Goal: Task Accomplishment & Management: Use online tool/utility

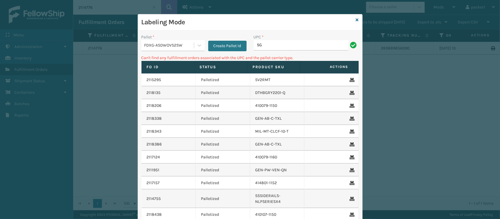
type input "S"
type input "G"
type input "GEN-AB-ECL-Q"
type input "S"
type input "GEN-AB-ECL-F"
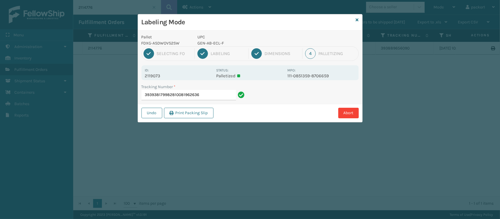
type input "393938179982810081962636"
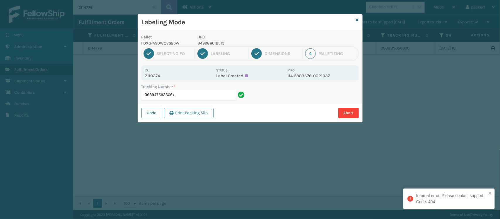
type input "393947593606"
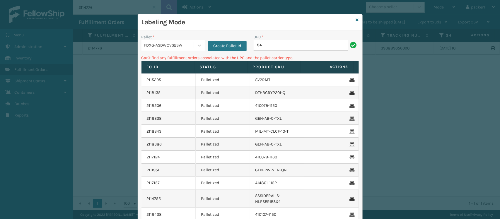
type input "8"
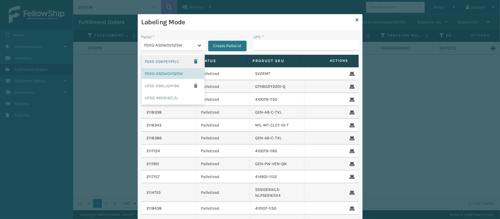
click at [197, 43] on icon at bounding box center [200, 46] width 6 height 6
click at [172, 100] on div "UPSG-46DBI9ZL3J" at bounding box center [173, 98] width 63 height 11
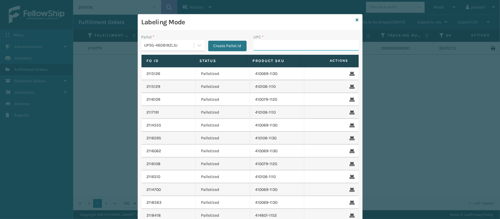
click at [261, 49] on input "UPC *" at bounding box center [306, 45] width 105 height 11
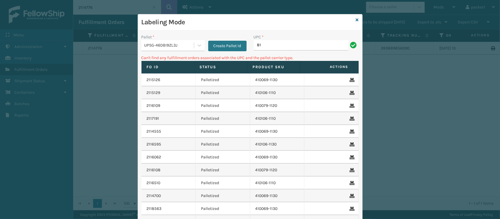
type input "8"
type input "CEL12SK-F"
type input "C"
type input "8"
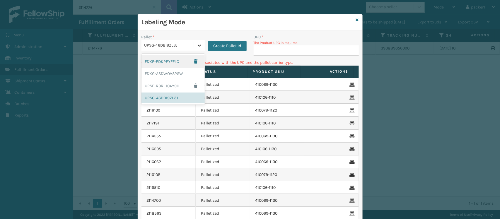
click at [197, 47] on icon at bounding box center [200, 46] width 6 height 6
click at [180, 71] on div "FDXG-ASDWOVS2SW" at bounding box center [173, 73] width 63 height 11
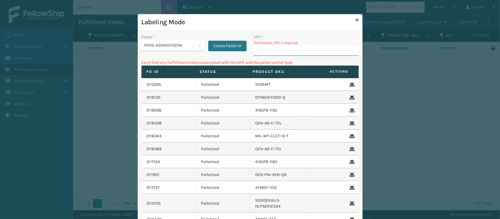
click at [300, 49] on input "UPC *" at bounding box center [306, 50] width 105 height 11
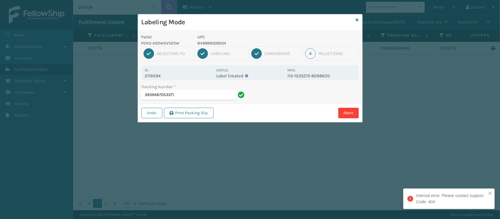
type input "393948705337"
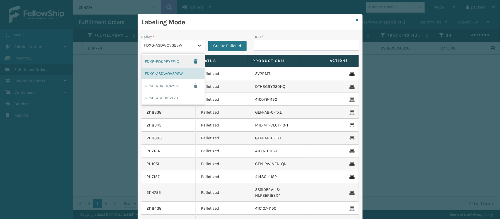
click at [197, 46] on icon at bounding box center [200, 46] width 6 height 6
click at [172, 96] on div "UPSG-46DBI9ZL3J" at bounding box center [173, 98] width 63 height 11
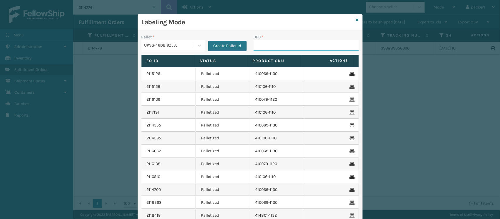
click at [261, 46] on input "UPC *" at bounding box center [306, 45] width 105 height 11
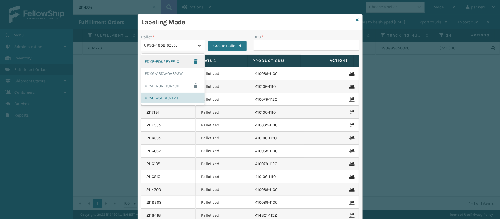
click at [194, 49] on div at bounding box center [199, 45] width 11 height 11
click at [169, 75] on div "FDXG-ASDWOVS2SW" at bounding box center [173, 73] width 63 height 11
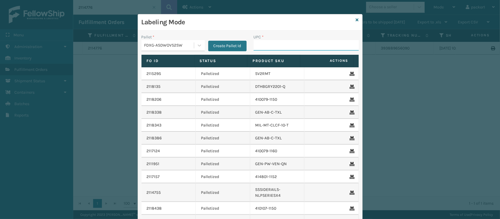
click at [264, 49] on input "UPC *" at bounding box center [306, 45] width 105 height 11
